Goal: Task Accomplishment & Management: Use online tool/utility

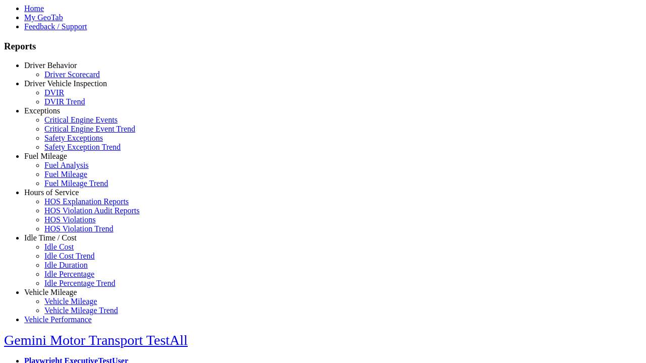
click at [58, 288] on link "Vehicle Mileage" at bounding box center [50, 292] width 52 height 9
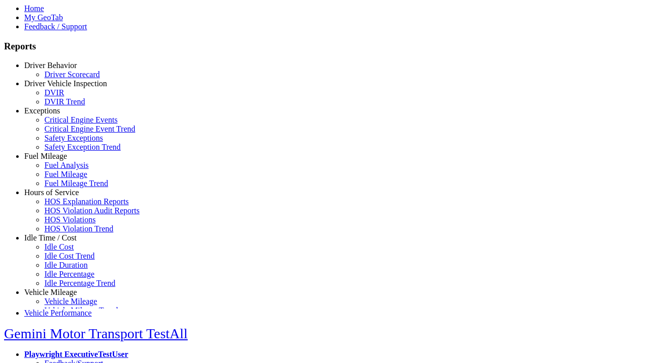
click at [66, 299] on link "Vehicle Mileage" at bounding box center [70, 301] width 52 height 9
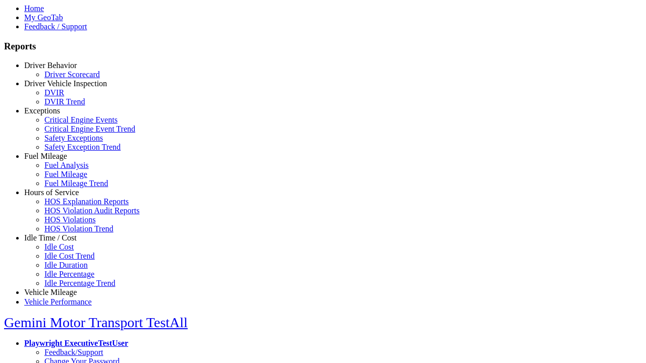
select select "**********"
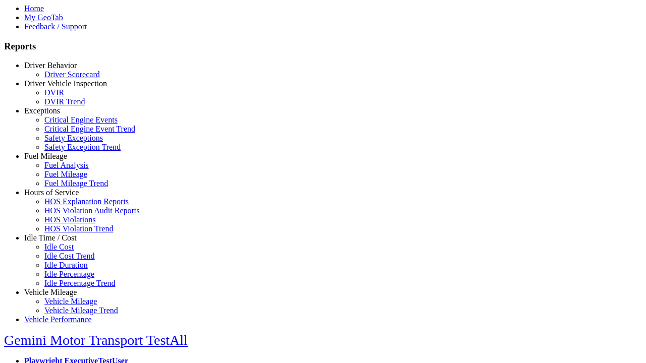
type input "**********"
